Goal: Check status: Check status

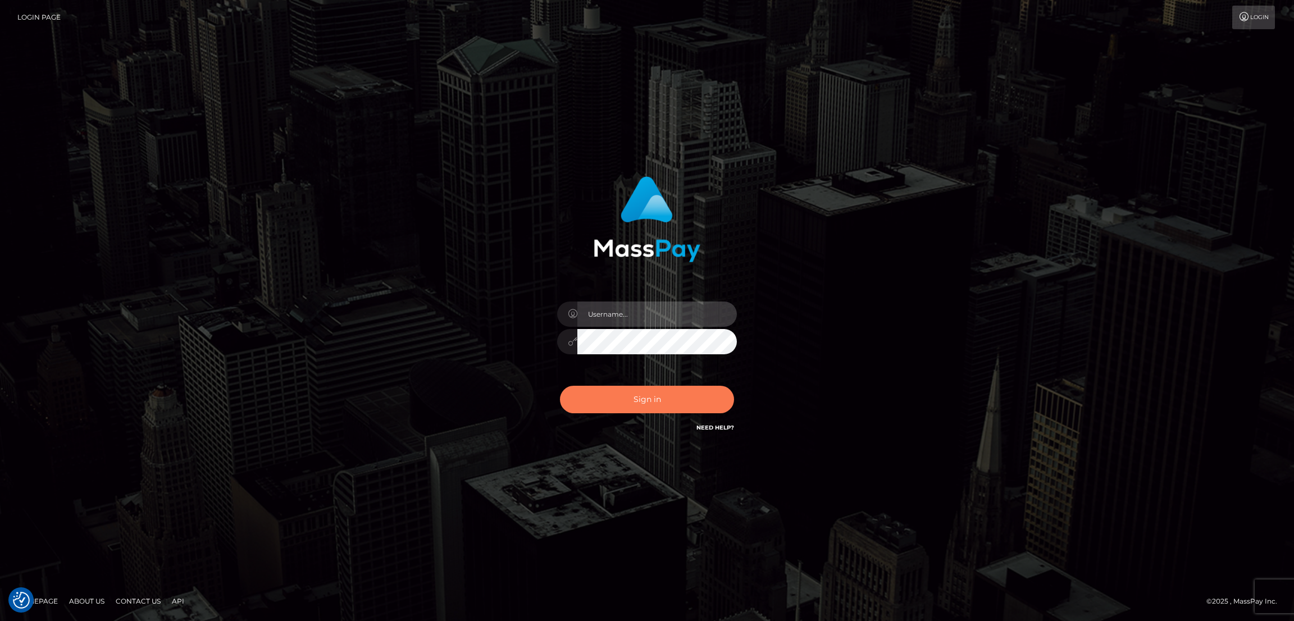
type input "by.es2"
click at [670, 398] on button "Sign in" at bounding box center [647, 400] width 174 height 28
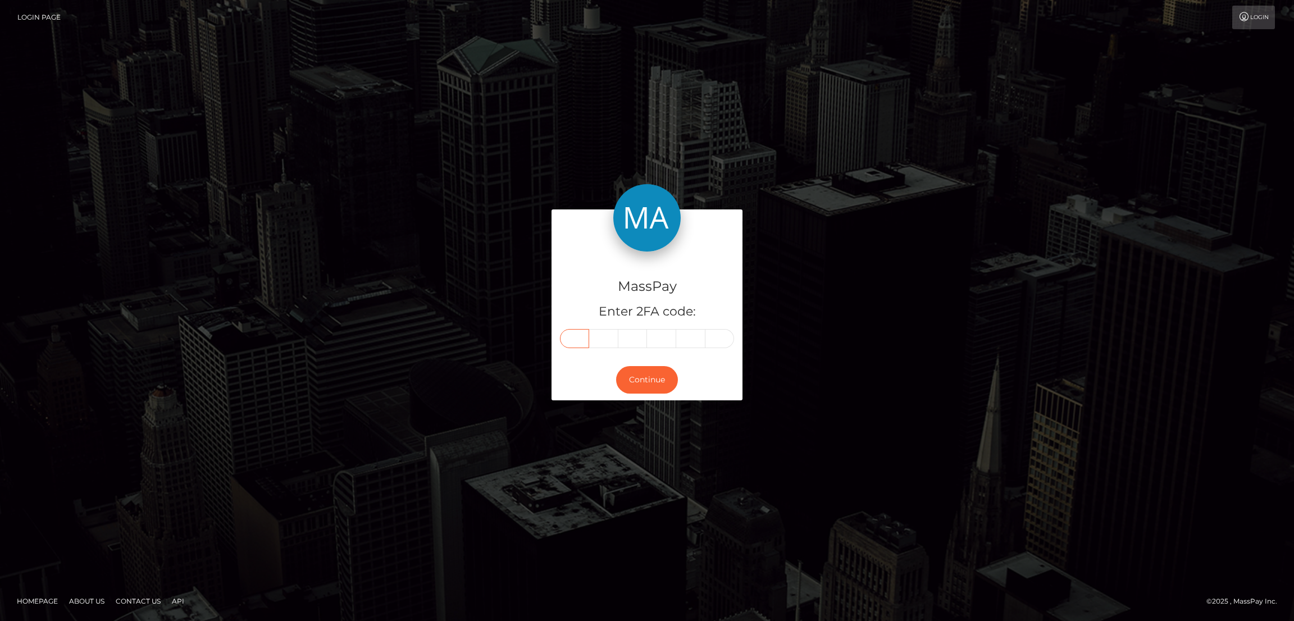
click at [576, 338] on input "text" at bounding box center [574, 338] width 29 height 19
paste input "0"
type input "0"
type input "7"
type input "3"
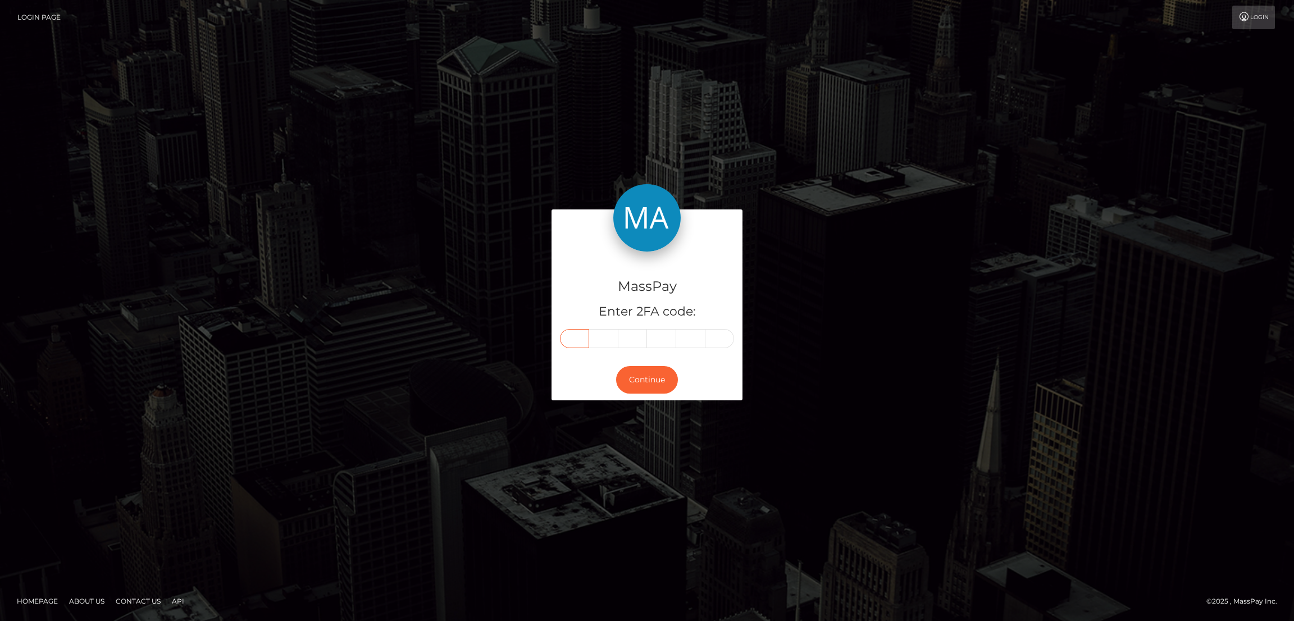
type input "9"
type input "1"
type input "0"
click at [654, 383] on button "Continue" at bounding box center [647, 380] width 62 height 28
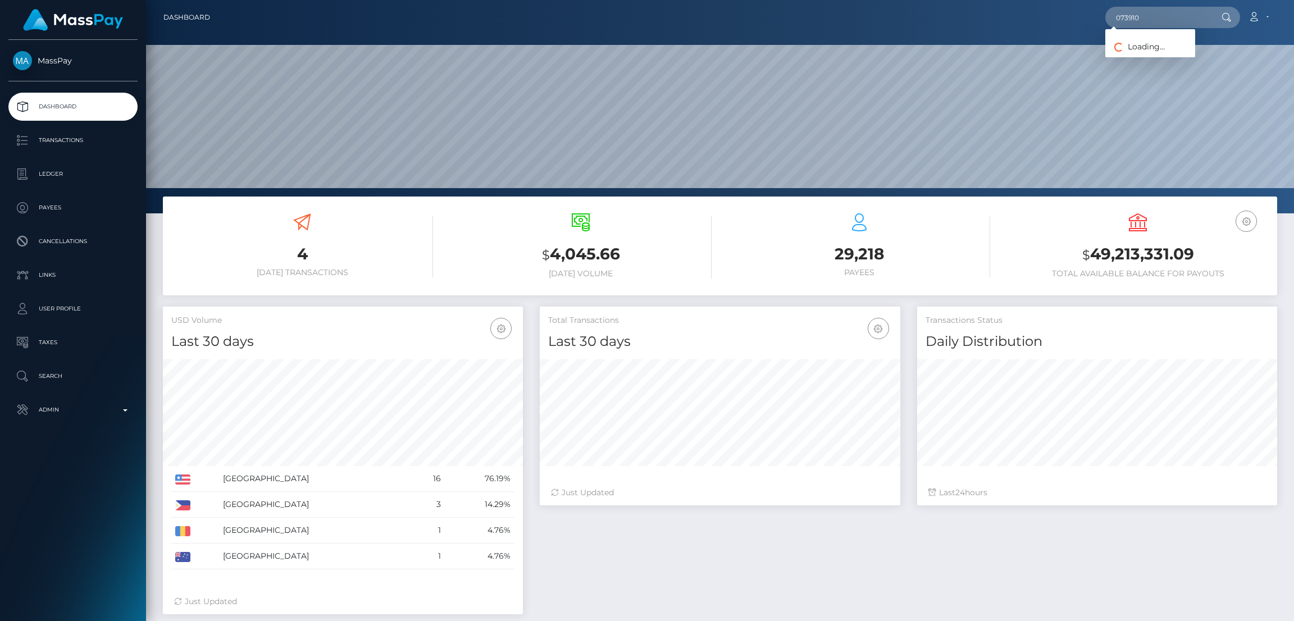
scroll to position [199, 360]
click at [1172, 21] on input "text" at bounding box center [1159, 17] width 106 height 21
paste input "cruelrice@gmail.com"
type input "cruelrice@gmail.com"
click at [1141, 57] on link "LISA MARIE MACHI" at bounding box center [1151, 58] width 90 height 21
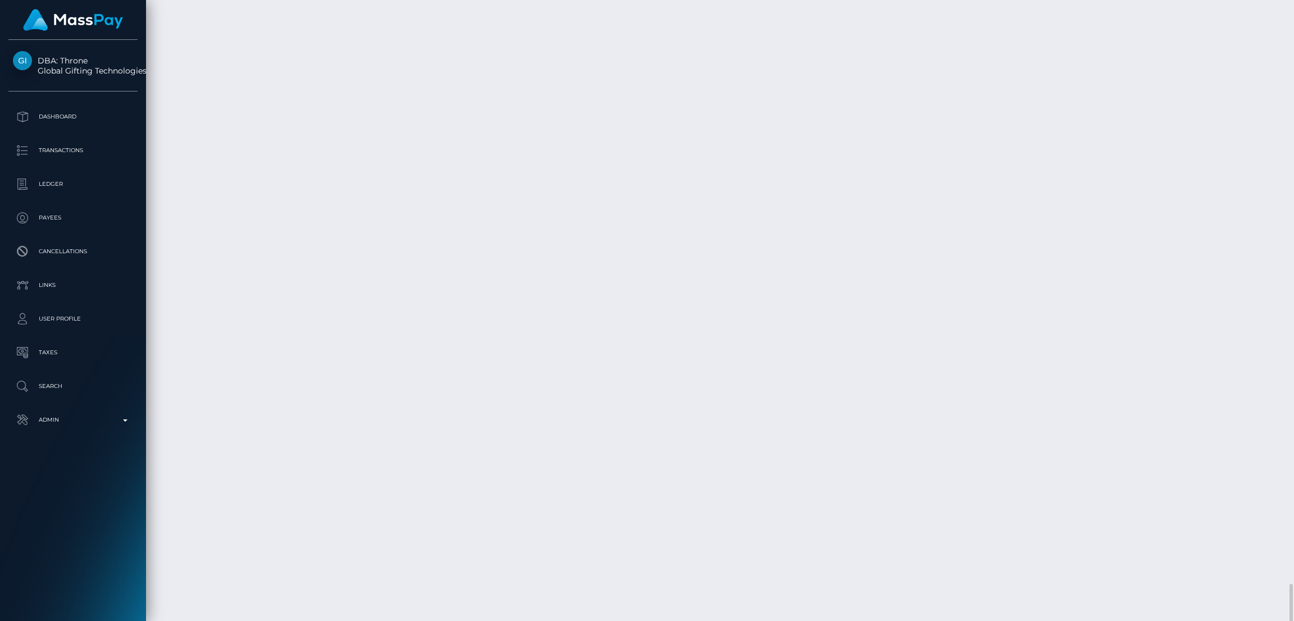
scroll to position [1885, 0]
drag, startPoint x: 493, startPoint y: 517, endPoint x: 545, endPoint y: 517, distance: 51.7
copy tr "$189.11 USD"
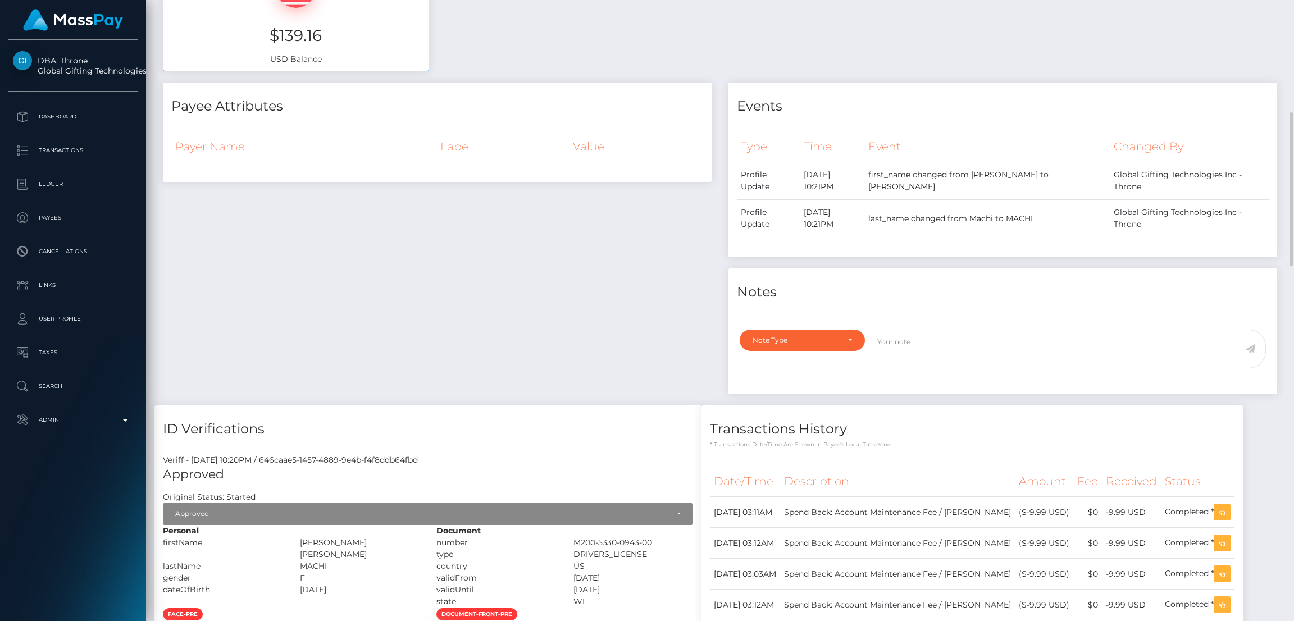
scroll to position [0, 0]
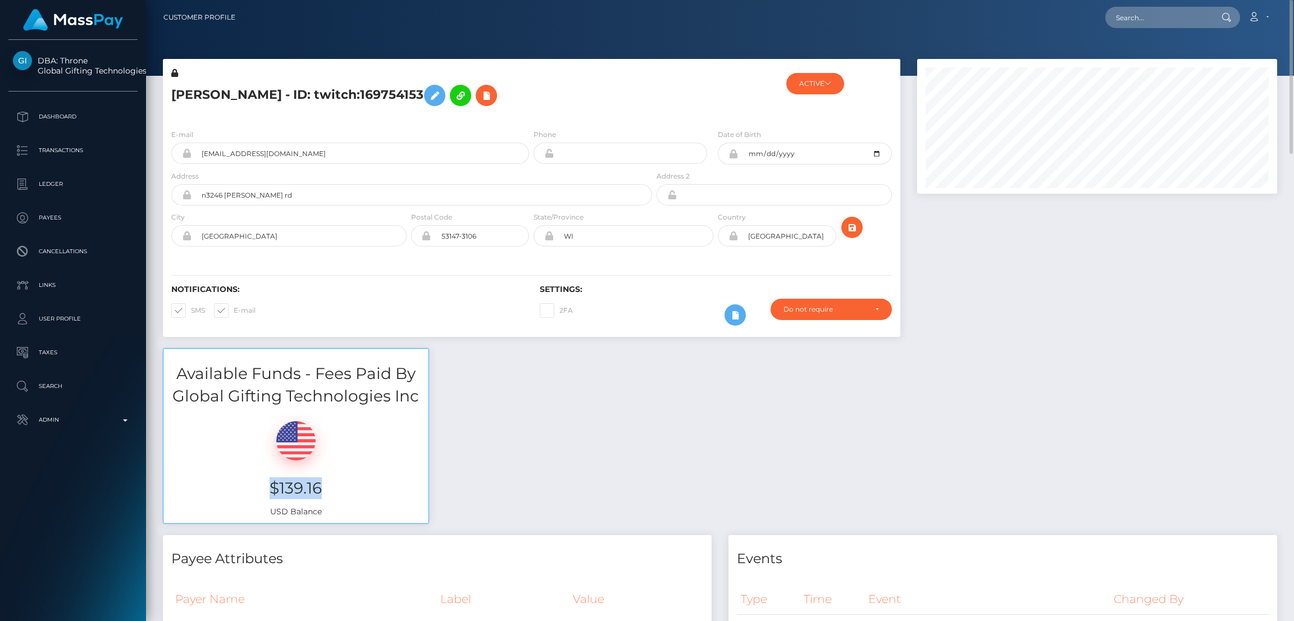
drag, startPoint x: 271, startPoint y: 486, endPoint x: 332, endPoint y: 486, distance: 60.7
click at [332, 486] on h3 "$139.16" at bounding box center [296, 488] width 248 height 22
copy h3 "$139.16"
